Goal: Task Accomplishment & Management: Use online tool/utility

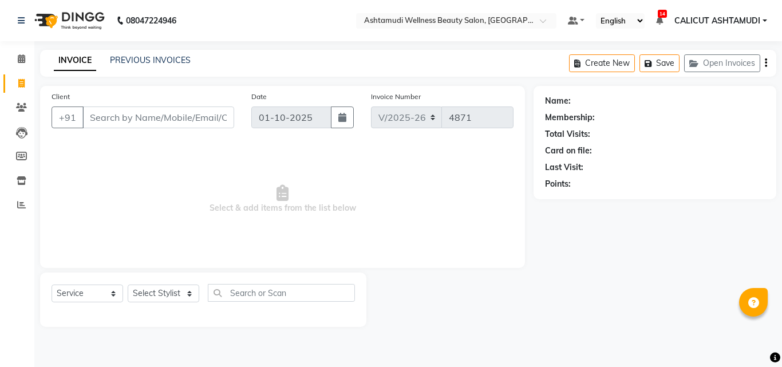
select select "4630"
select select "service"
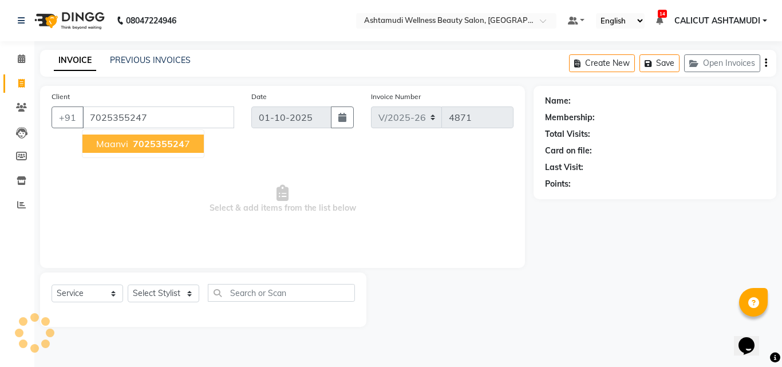
type input "7025355247"
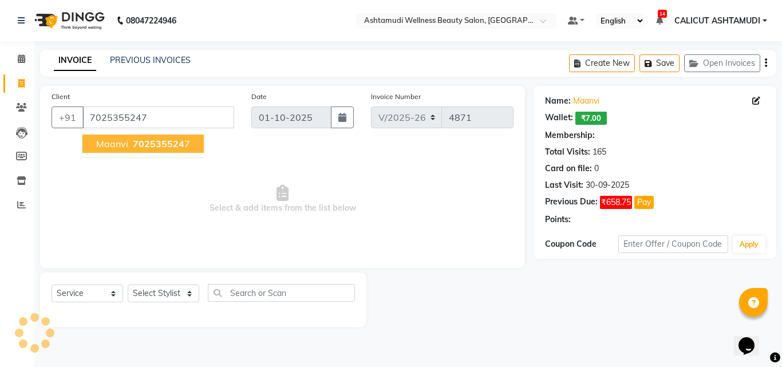
select select "1: Object"
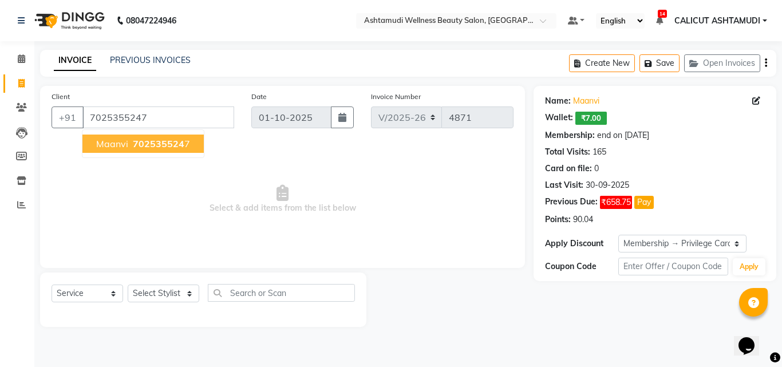
click at [133, 142] on span "702535524" at bounding box center [159, 143] width 52 height 11
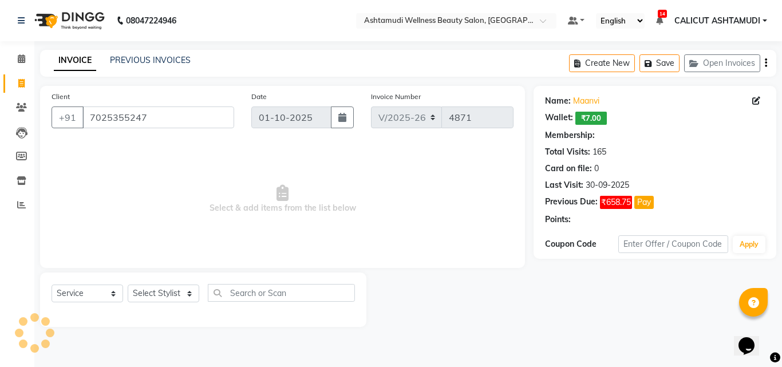
select select "1: Object"
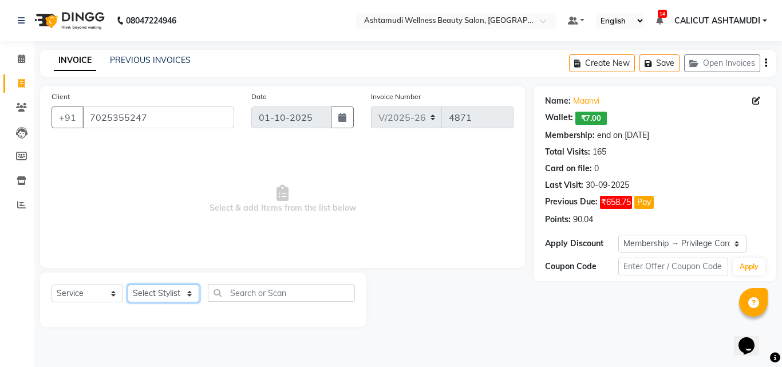
click at [178, 290] on select "Select Stylist [PERSON_NAME] [PERSON_NAME] [PERSON_NAME] CALICUT ASHTAMUDI FRAN…" at bounding box center [164, 294] width 72 height 18
select select "91855"
click at [128, 285] on select "Select Stylist [PERSON_NAME] [PERSON_NAME] [PERSON_NAME] CALICUT ASHTAMUDI FRAN…" at bounding box center [164, 294] width 72 height 18
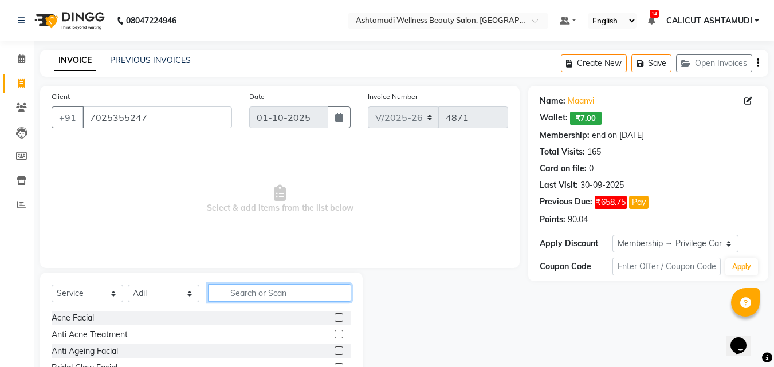
click at [257, 292] on input "text" at bounding box center [279, 293] width 143 height 18
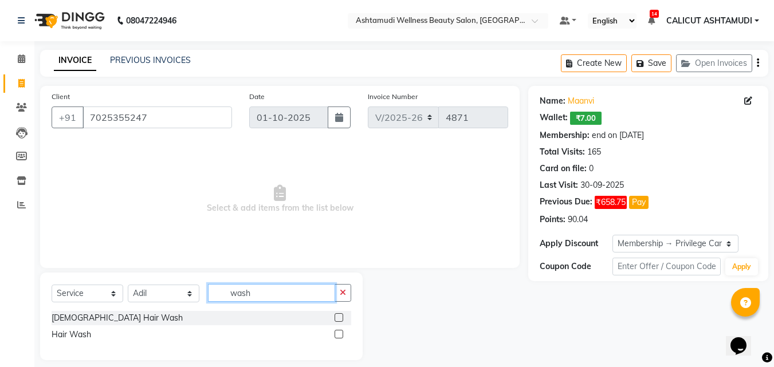
type input "wash"
click at [339, 331] on label at bounding box center [339, 334] width 9 height 9
click at [339, 331] on input "checkbox" at bounding box center [338, 334] width 7 height 7
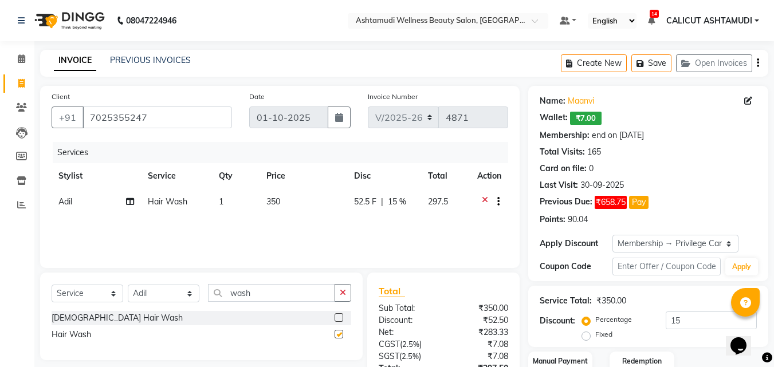
checkbox input "false"
click at [348, 291] on button "button" at bounding box center [343, 293] width 17 height 18
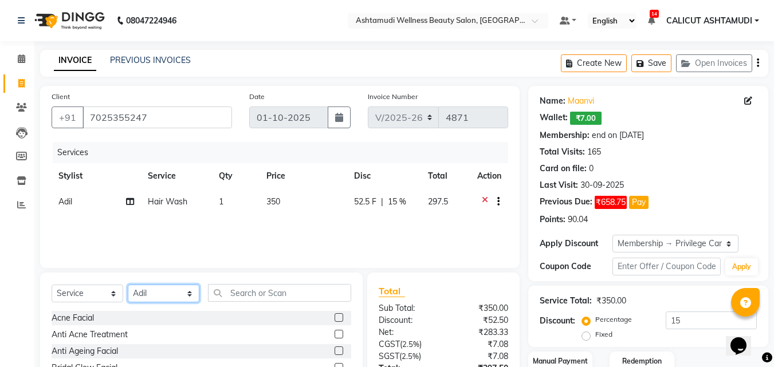
click at [166, 293] on select "Select Stylist [PERSON_NAME] [PERSON_NAME] [PERSON_NAME] CALICUT ASHTAMUDI FRAN…" at bounding box center [164, 294] width 72 height 18
select select "85034"
click at [128, 285] on select "Select Stylist [PERSON_NAME] [PERSON_NAME] [PERSON_NAME] CALICUT ASHTAMUDI FRAN…" at bounding box center [164, 294] width 72 height 18
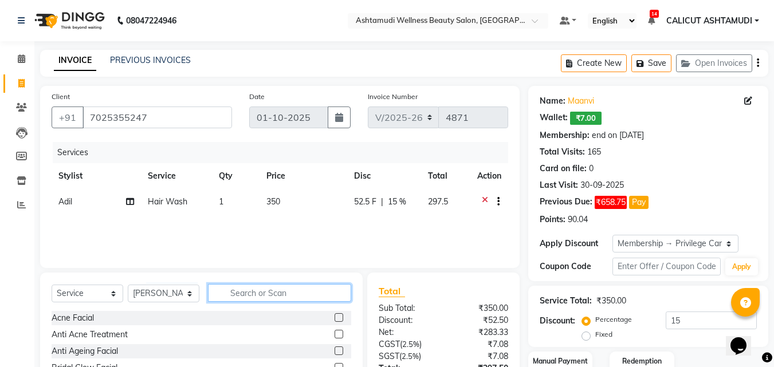
click at [225, 293] on input "text" at bounding box center [279, 293] width 143 height 18
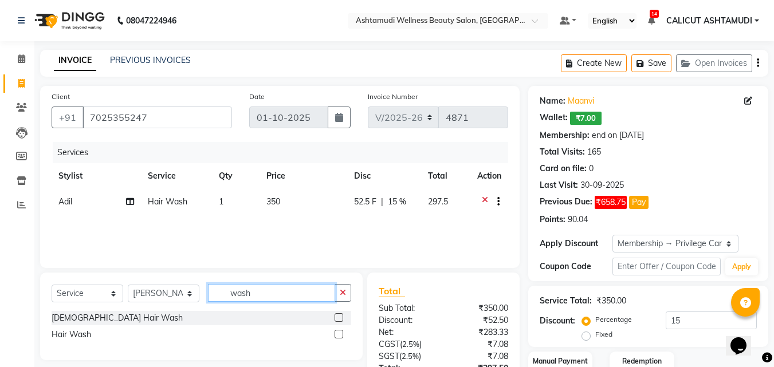
type input "wash"
click at [340, 334] on label at bounding box center [339, 334] width 9 height 9
click at [340, 334] on input "checkbox" at bounding box center [338, 334] width 7 height 7
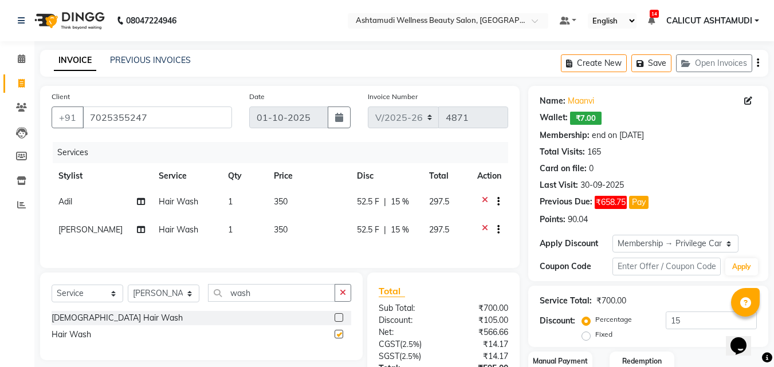
checkbox input "false"
click at [343, 297] on icon "button" at bounding box center [343, 293] width 6 height 8
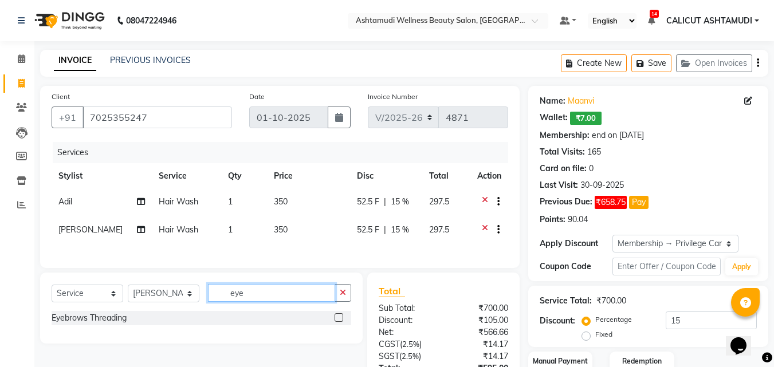
type input "eye"
click at [341, 322] on label at bounding box center [339, 317] width 9 height 9
click at [341, 322] on input "checkbox" at bounding box center [338, 317] width 7 height 7
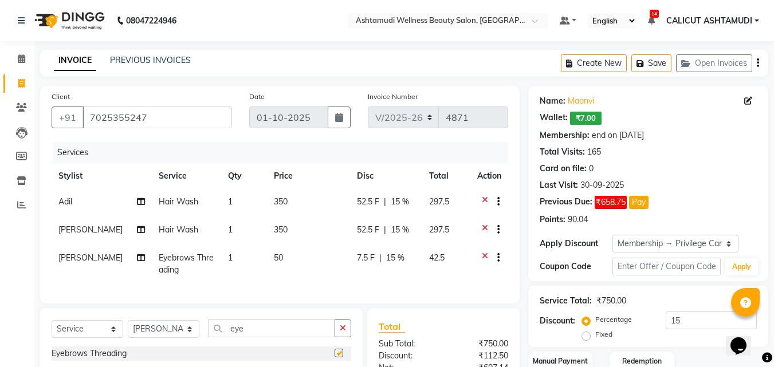
checkbox input "false"
click at [192, 338] on select "Select Stylist [PERSON_NAME] [PERSON_NAME] [PERSON_NAME] CALICUT ASHTAMUDI FRAN…" at bounding box center [164, 329] width 72 height 18
select select "54081"
click at [128, 329] on select "Select Stylist [PERSON_NAME] [PERSON_NAME] [PERSON_NAME] CALICUT ASHTAMUDI FRAN…" at bounding box center [164, 329] width 72 height 18
click at [278, 337] on input "eye" at bounding box center [271, 329] width 127 height 18
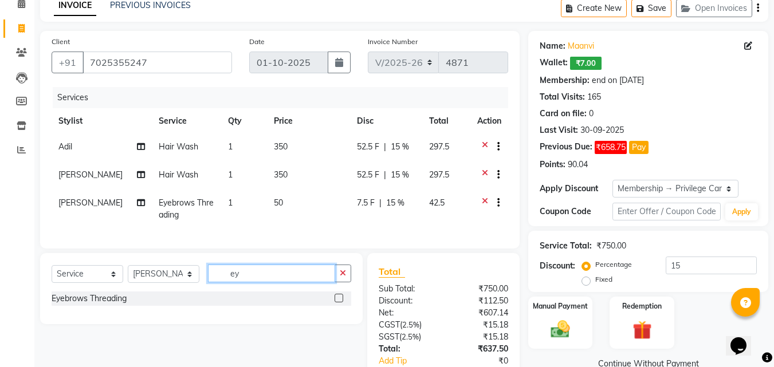
scroll to position [115, 0]
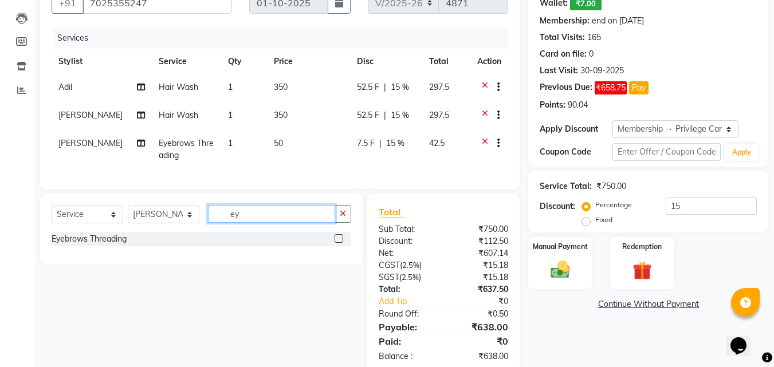
type input "ey"
click at [337, 243] on label at bounding box center [339, 238] width 9 height 9
click at [337, 243] on input "checkbox" at bounding box center [338, 238] width 7 height 7
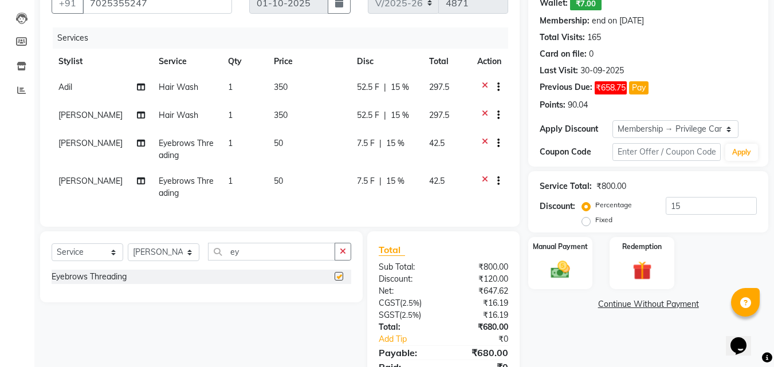
checkbox input "false"
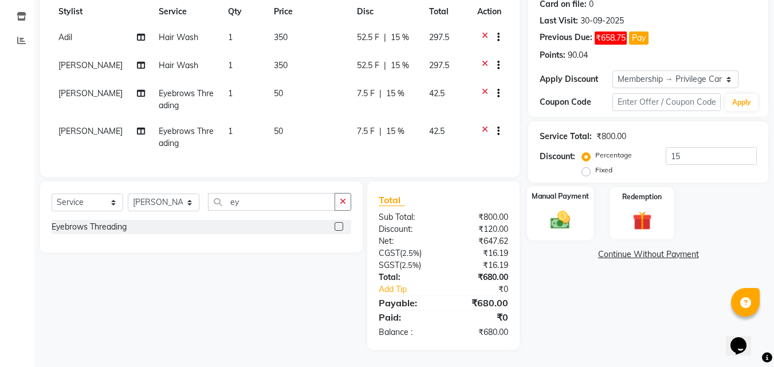
scroll to position [173, 0]
click at [555, 209] on img at bounding box center [560, 220] width 32 height 23
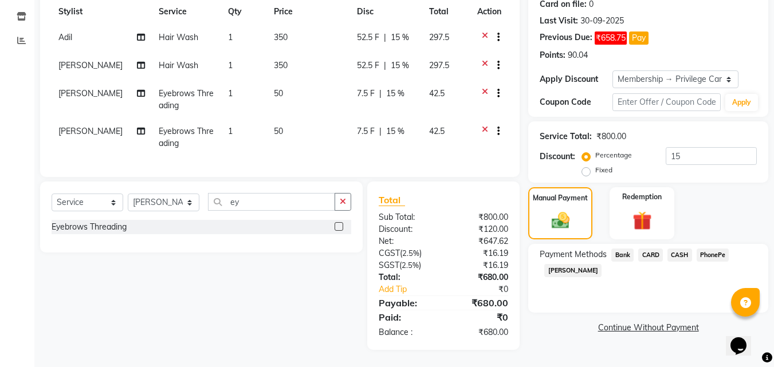
click at [718, 249] on span "PhonePe" at bounding box center [713, 255] width 33 height 13
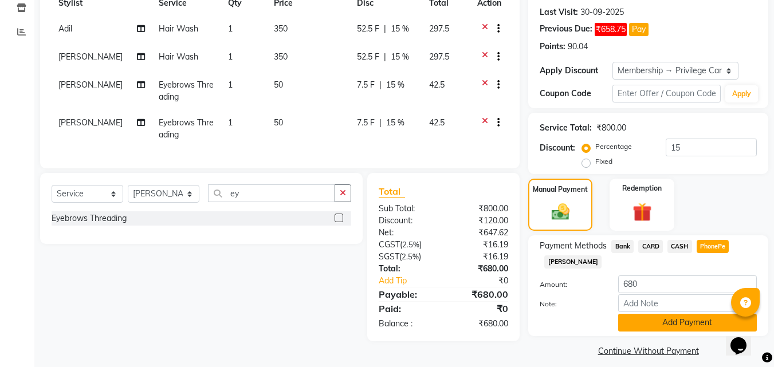
click at [656, 326] on button "Add Payment" at bounding box center [687, 323] width 139 height 18
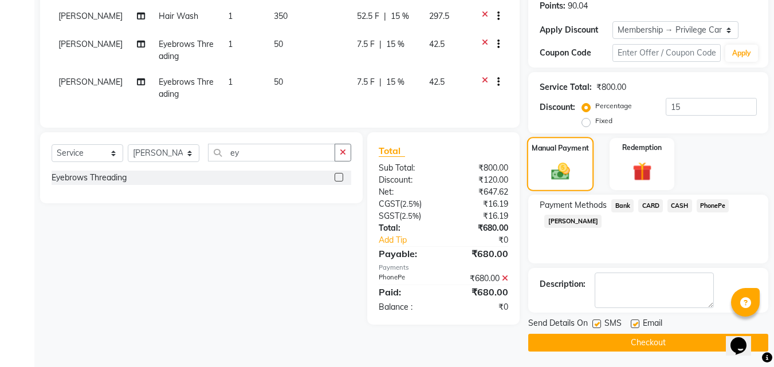
scroll to position [215, 0]
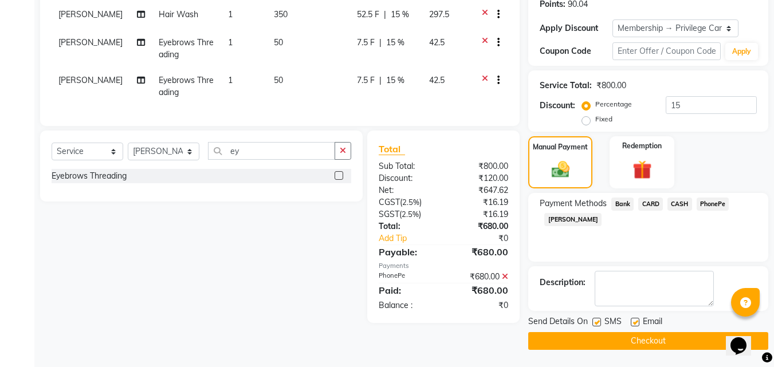
click at [617, 337] on button "Checkout" at bounding box center [648, 341] width 240 height 18
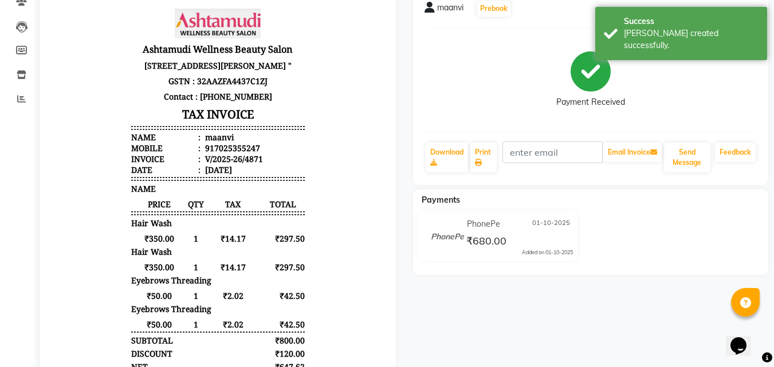
scroll to position [115, 0]
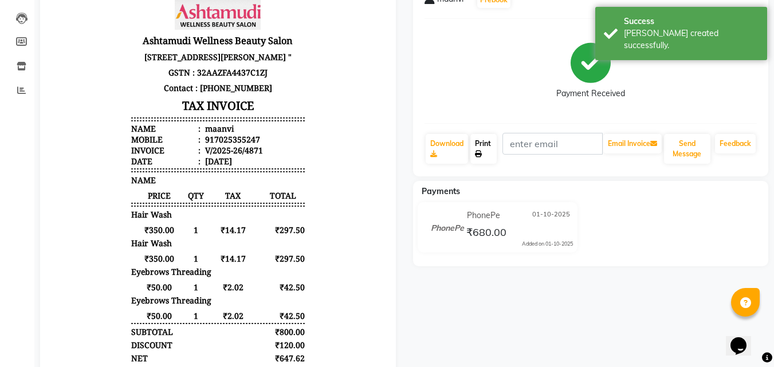
click at [478, 152] on icon at bounding box center [478, 154] width 7 height 7
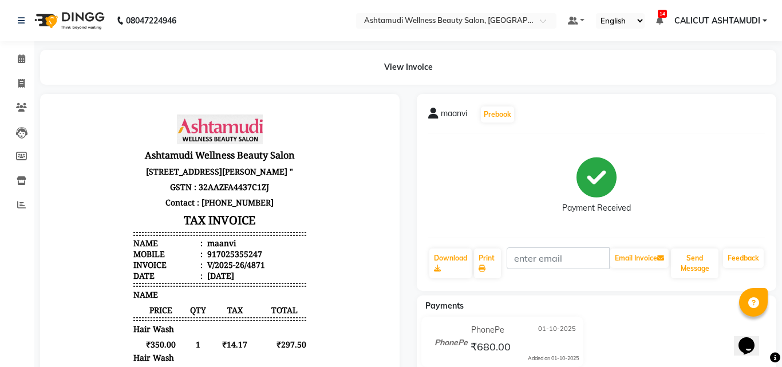
select select "service"
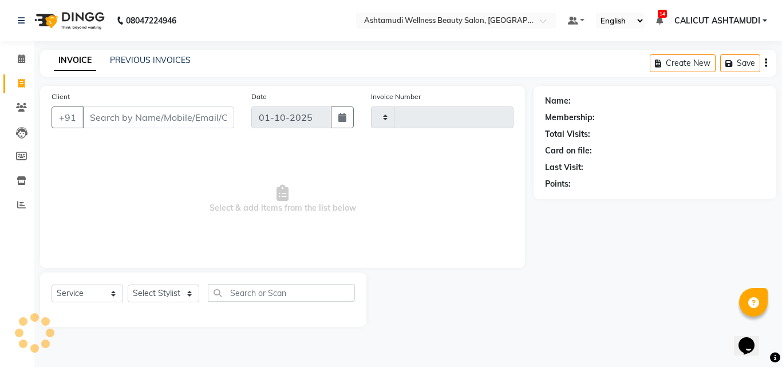
type input "4872"
select select "4630"
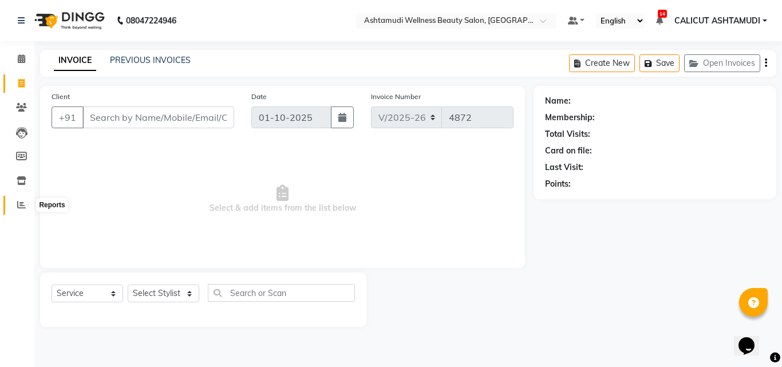
click at [25, 209] on span at bounding box center [21, 205] width 20 height 13
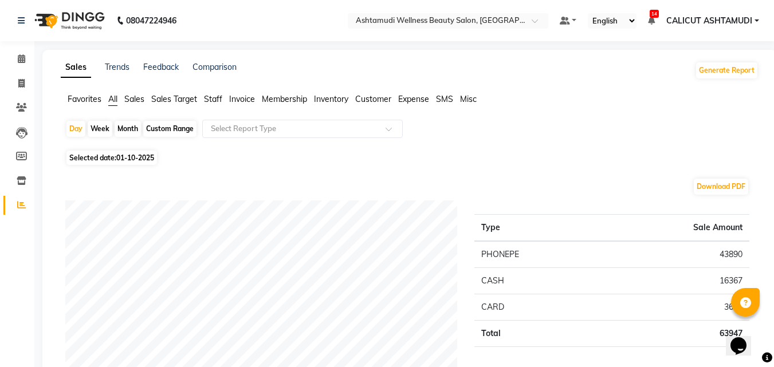
click at [131, 122] on div "Month" at bounding box center [128, 129] width 26 height 16
select select "10"
select select "2025"
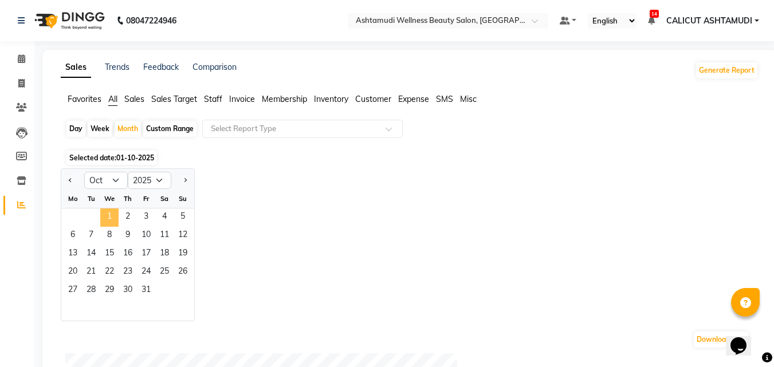
click at [104, 217] on span "1" at bounding box center [109, 218] width 18 height 18
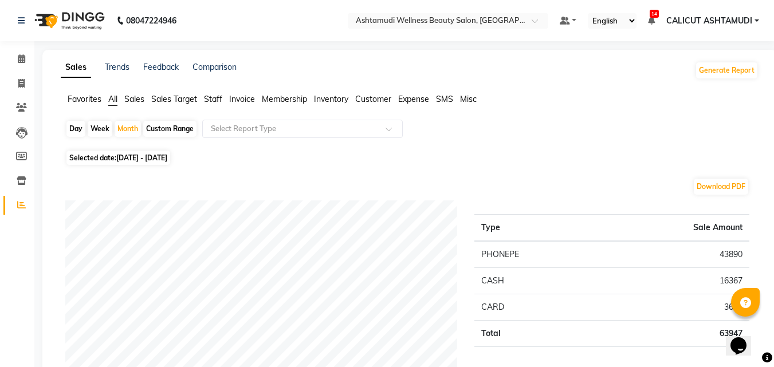
click at [157, 124] on div "Custom Range" at bounding box center [169, 129] width 53 height 16
select select "10"
select select "2025"
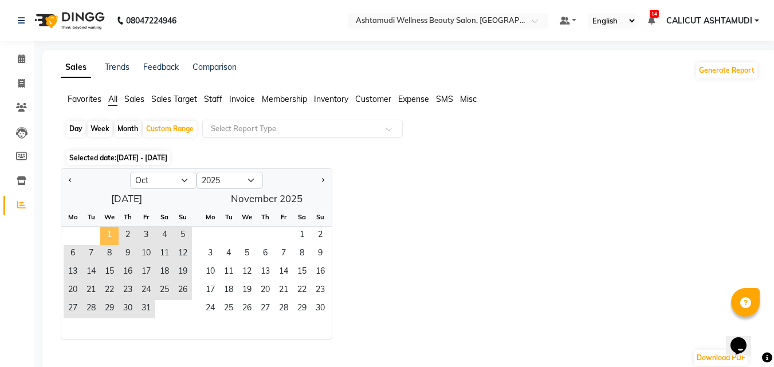
click at [110, 232] on span "1" at bounding box center [109, 236] width 18 height 18
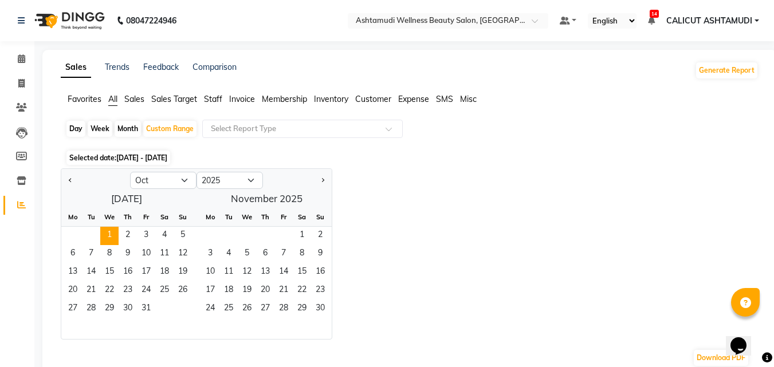
click at [207, 93] on li "Staff" at bounding box center [213, 99] width 18 height 12
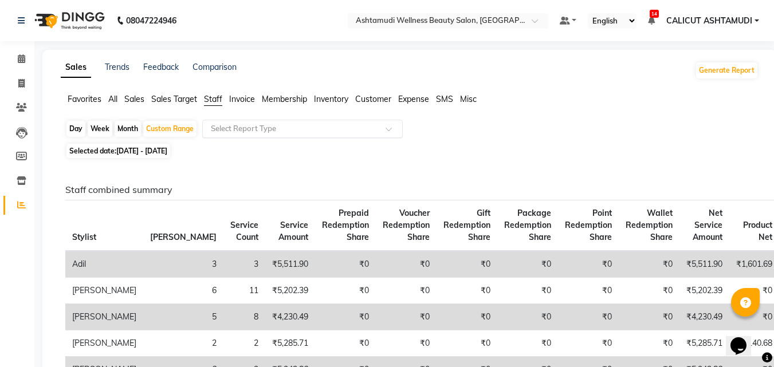
click at [271, 132] on input "text" at bounding box center [291, 128] width 165 height 11
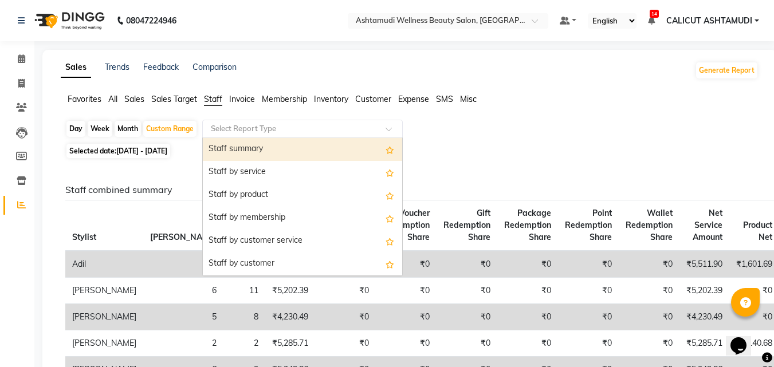
click at [270, 143] on div "Staff summary" at bounding box center [302, 149] width 199 height 23
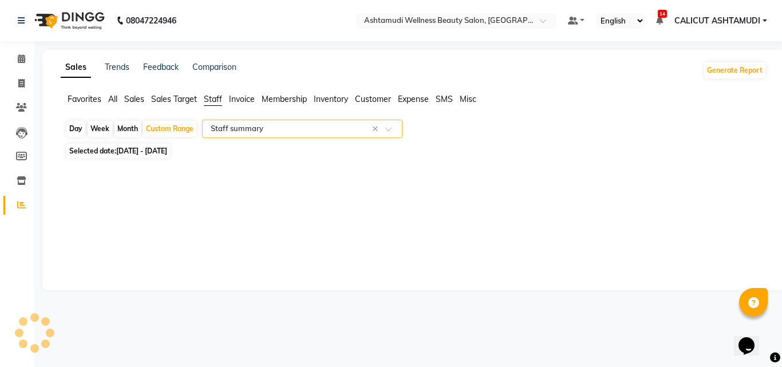
select select "full_report"
select select "csv"
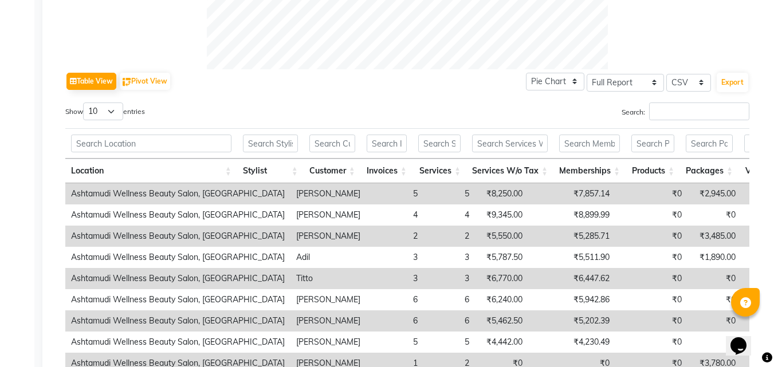
scroll to position [627, 0]
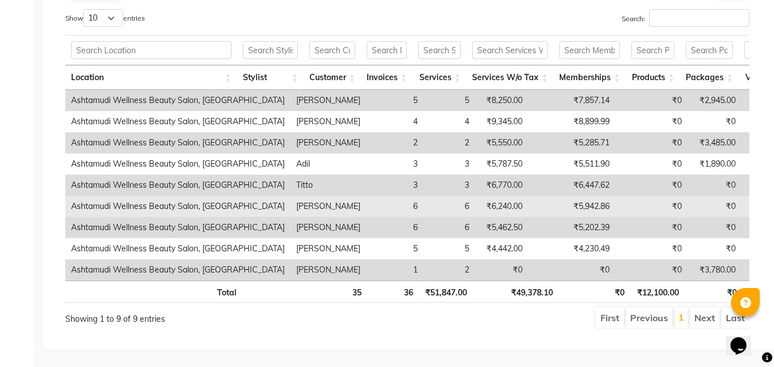
click at [528, 196] on td "₹5,942.86" at bounding box center [571, 206] width 87 height 21
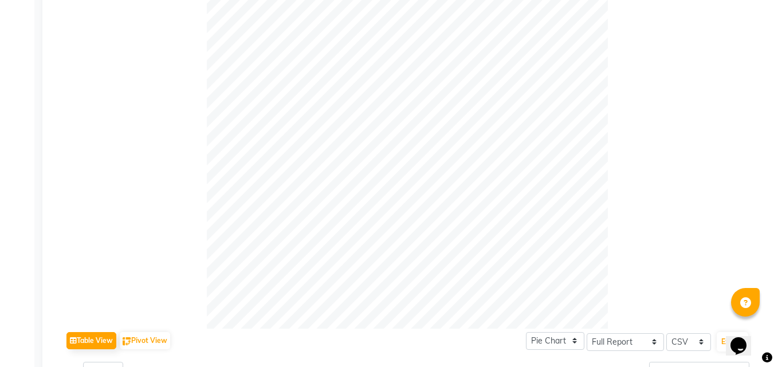
scroll to position [226, 0]
